Goal: Navigation & Orientation: Find specific page/section

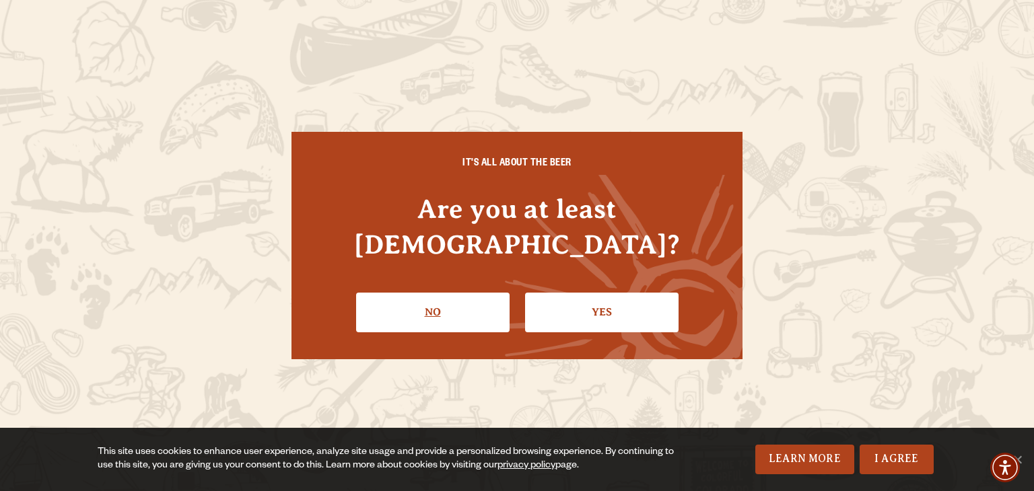
click at [433, 296] on link "No" at bounding box center [432, 312] width 153 height 39
click at [585, 297] on link "Yes" at bounding box center [601, 312] width 153 height 39
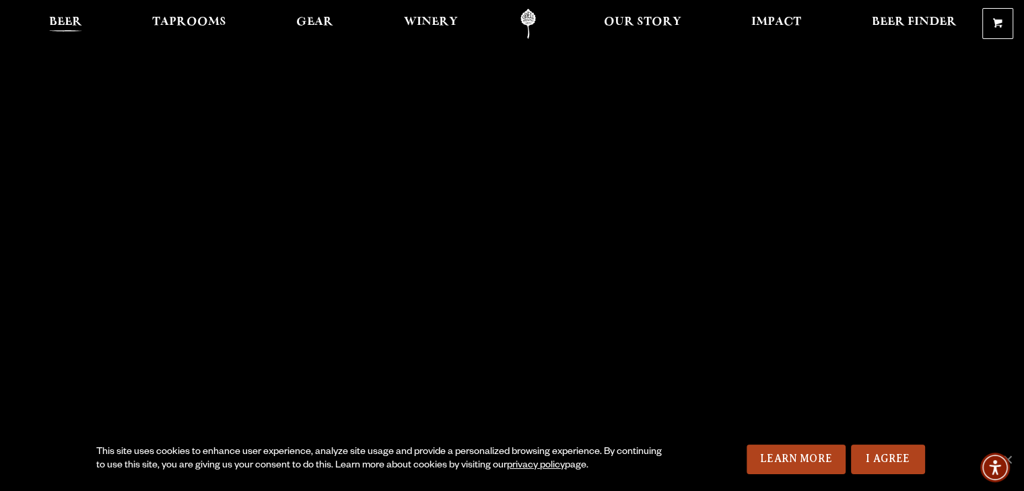
click at [68, 20] on span "Beer" at bounding box center [65, 22] width 33 height 11
